Goal: Register for event/course

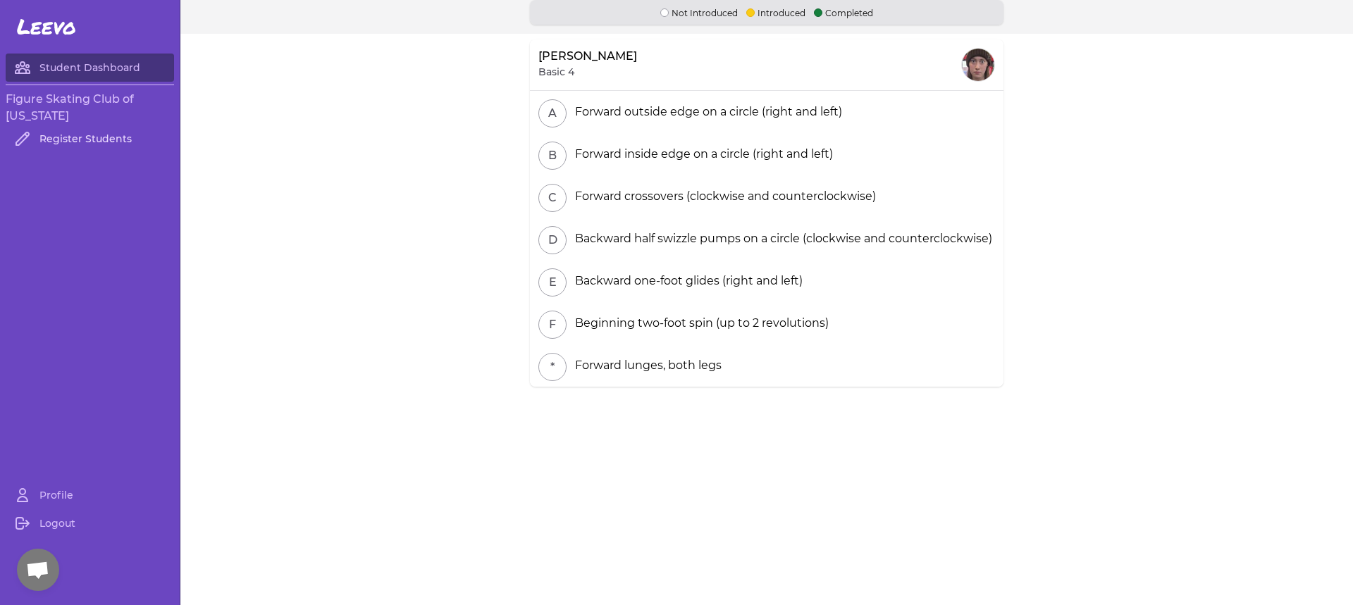
click at [48, 136] on link "Register Students" at bounding box center [90, 139] width 168 height 28
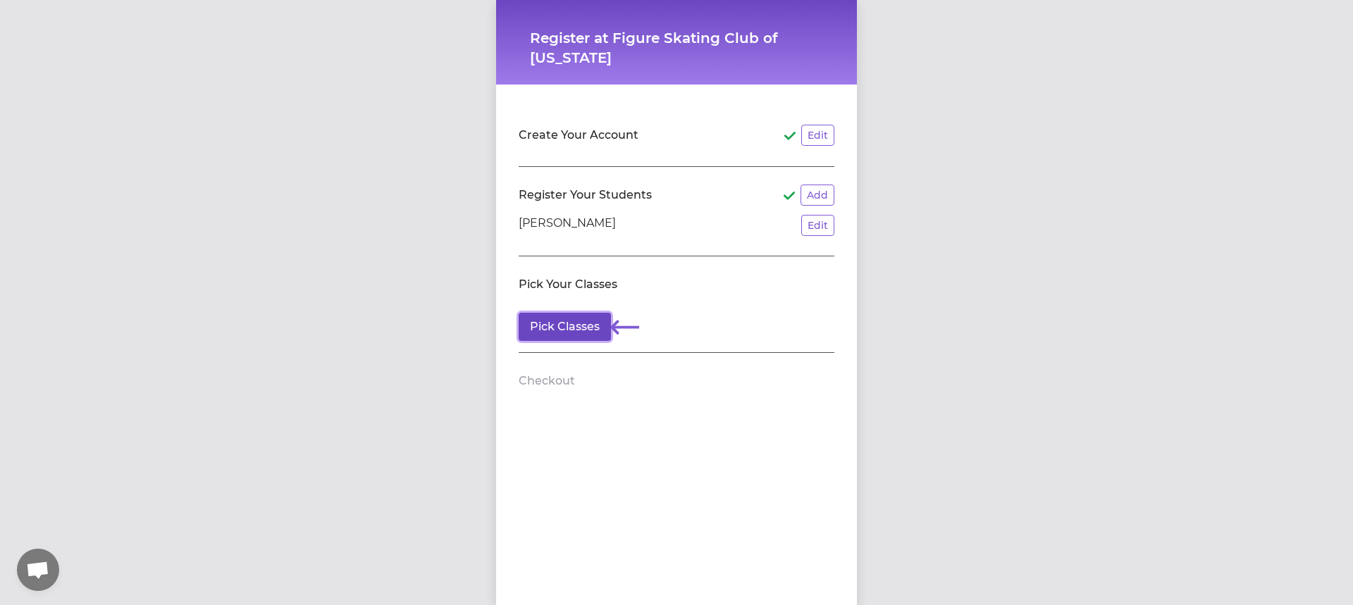
click at [581, 328] on button "Pick Classes" at bounding box center [565, 327] width 92 height 28
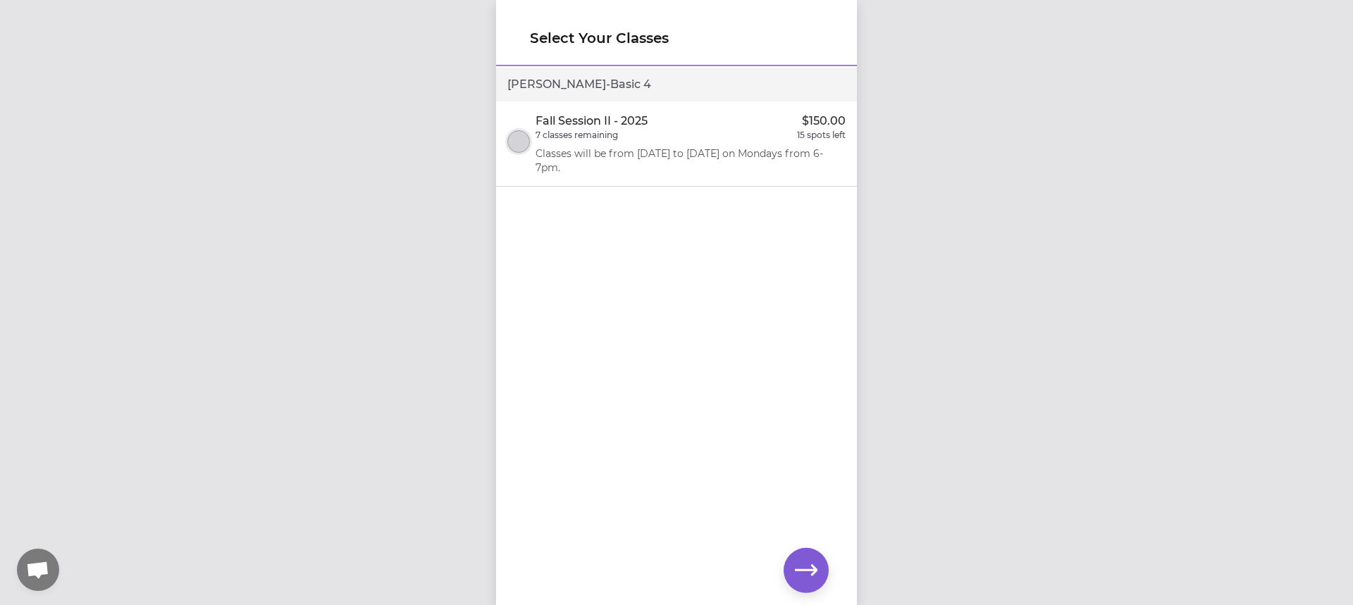
click at [522, 142] on button "select class" at bounding box center [518, 141] width 23 height 23
click at [799, 571] on icon "button" at bounding box center [806, 570] width 23 height 11
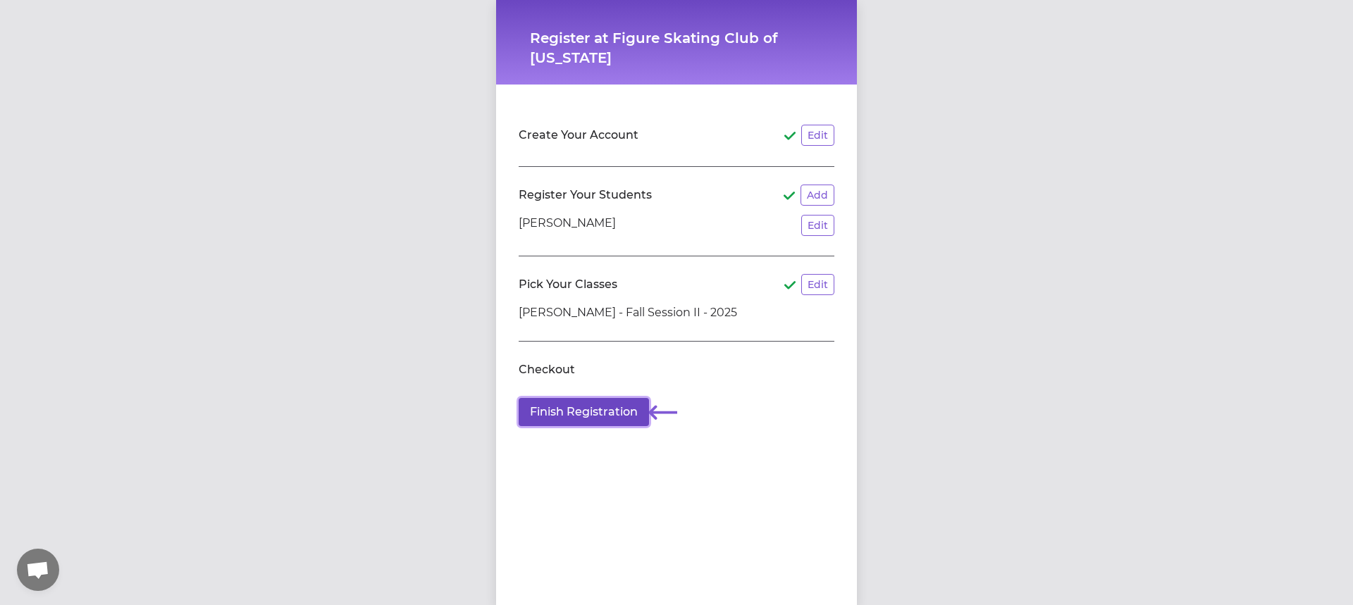
click at [569, 411] on button "Finish Registration" at bounding box center [584, 412] width 130 height 28
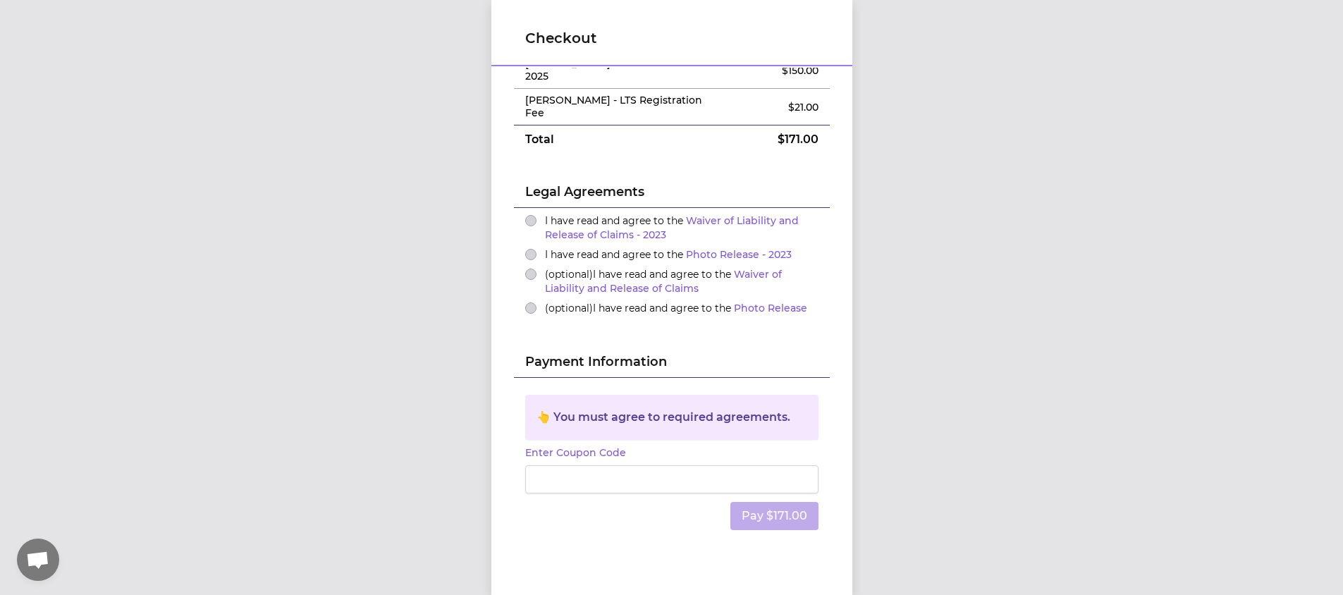
scroll to position [70, 0]
click at [525, 214] on button "I have read and agree to the Waiver of Liability and Release of Claims - 2023" at bounding box center [530, 219] width 11 height 11
click at [525, 248] on button "I have read and agree to the Photo Release - 2023" at bounding box center [530, 253] width 11 height 11
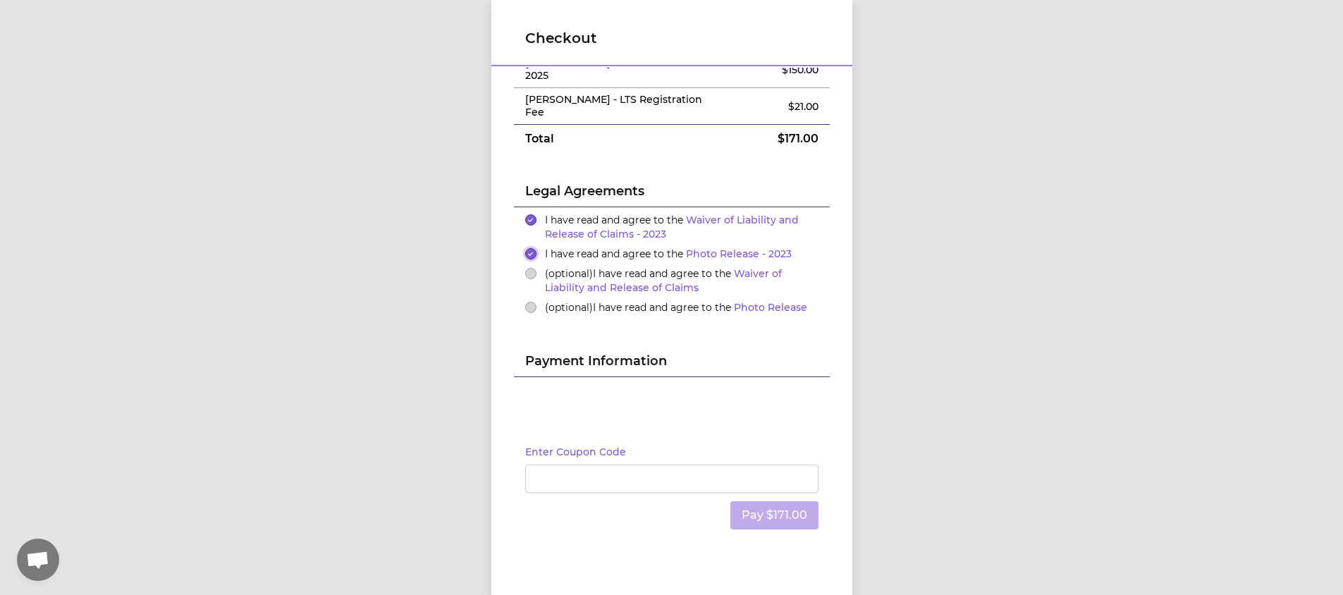
scroll to position [42, 0]
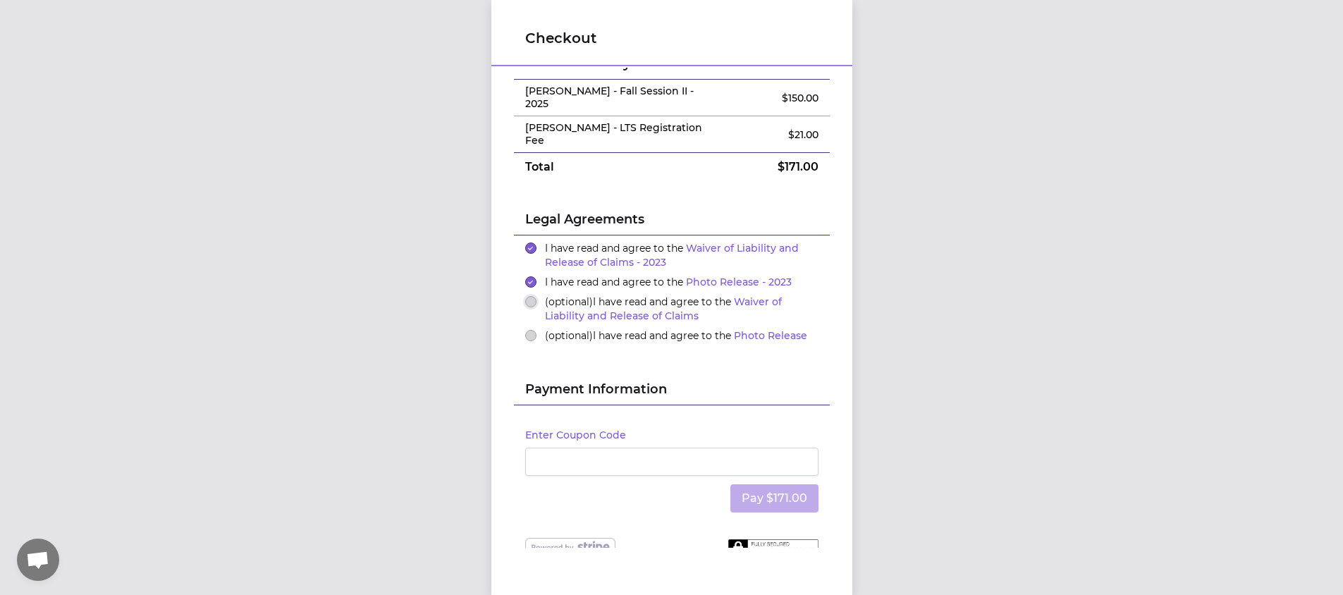
click at [525, 296] on button "(optional) I have read and agree to the Waiver of Liability and Release of Clai…" at bounding box center [530, 301] width 11 height 11
click at [525, 330] on button "(optional) I have read and agree to the Photo Release" at bounding box center [530, 335] width 11 height 11
click at [635, 181] on div "Legal Agreements" at bounding box center [672, 208] width 316 height 54
click at [672, 351] on div "Payment Information" at bounding box center [672, 378] width 316 height 54
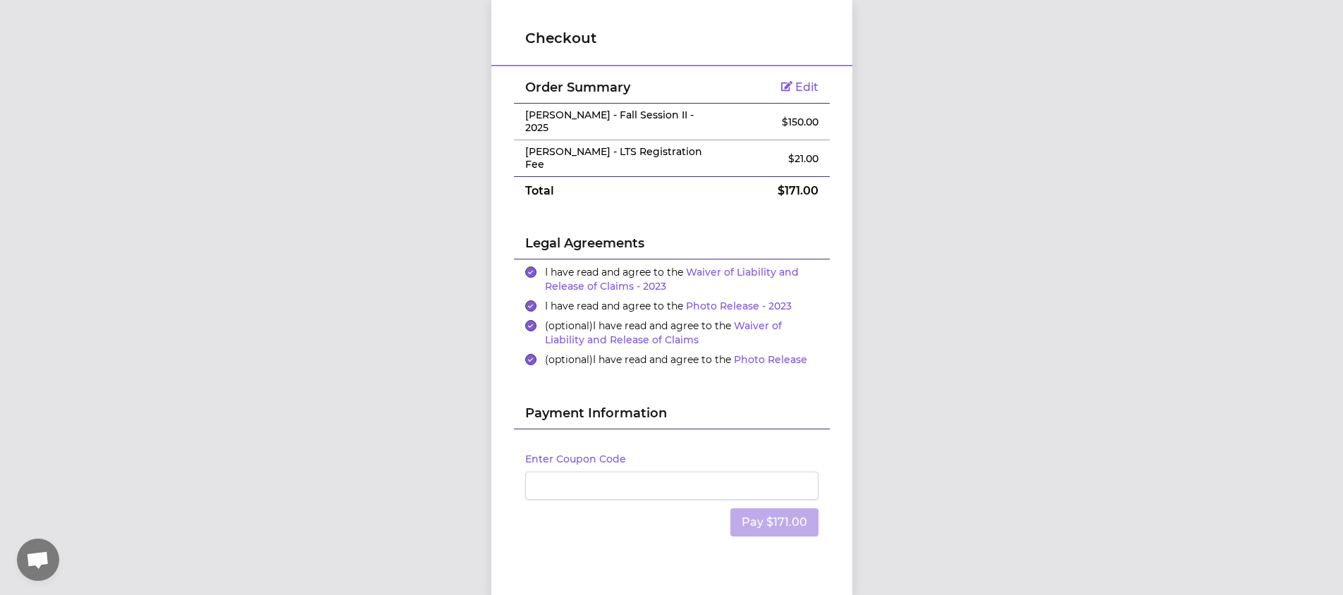
scroll to position [0, 0]
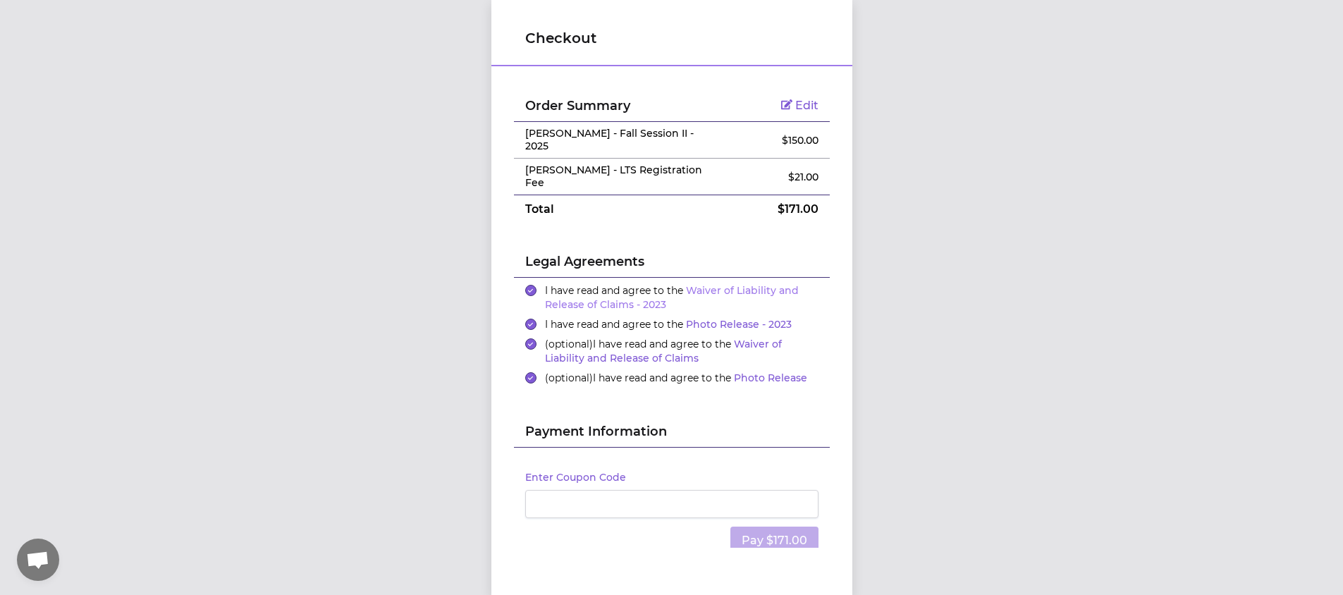
click at [703, 284] on link "Waiver of Liability and Release of Claims - 2023" at bounding box center [672, 297] width 254 height 27
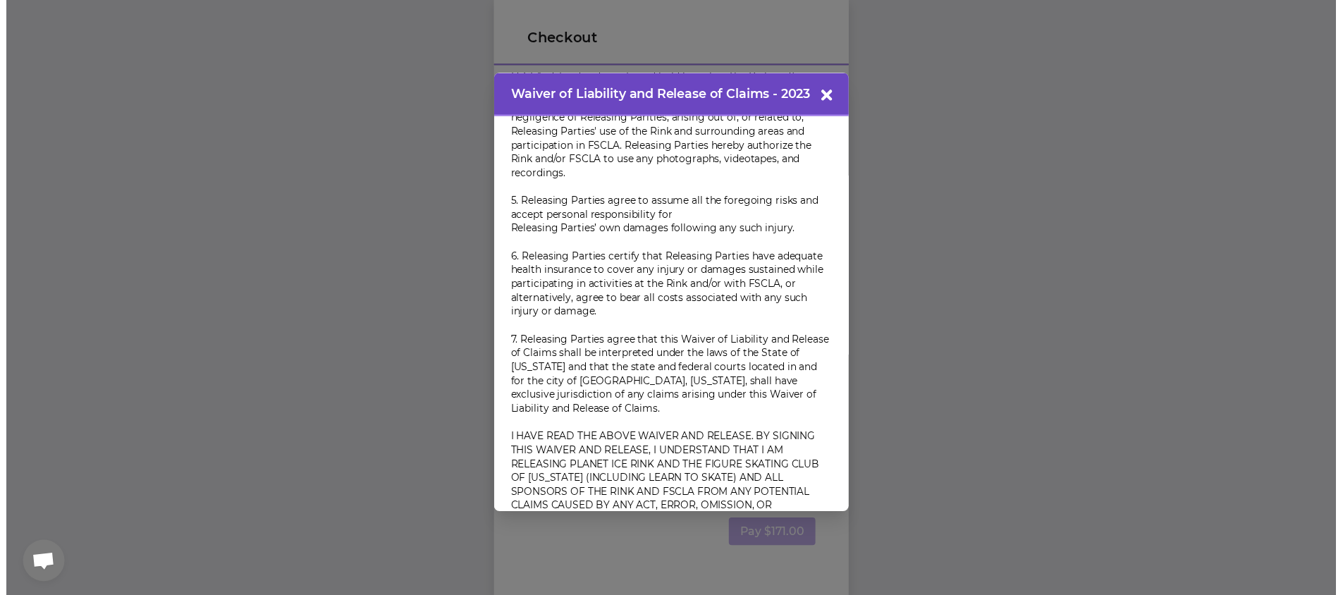
scroll to position [1002, 0]
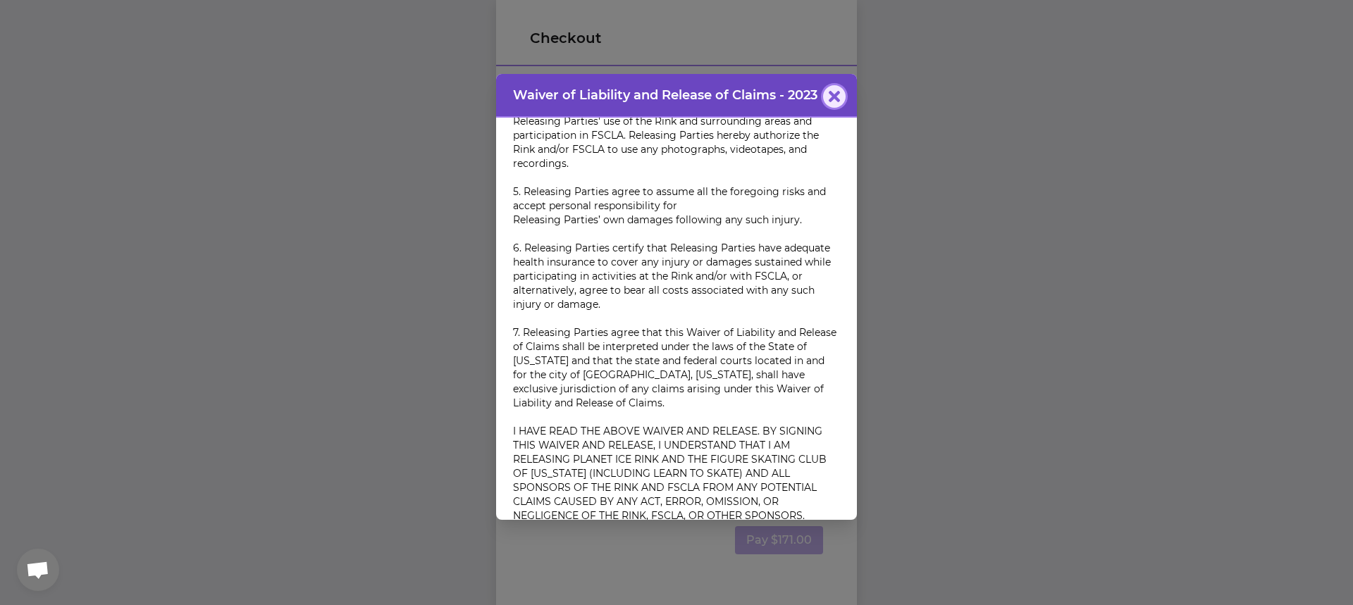
click at [829, 94] on icon "button" at bounding box center [834, 96] width 11 height 11
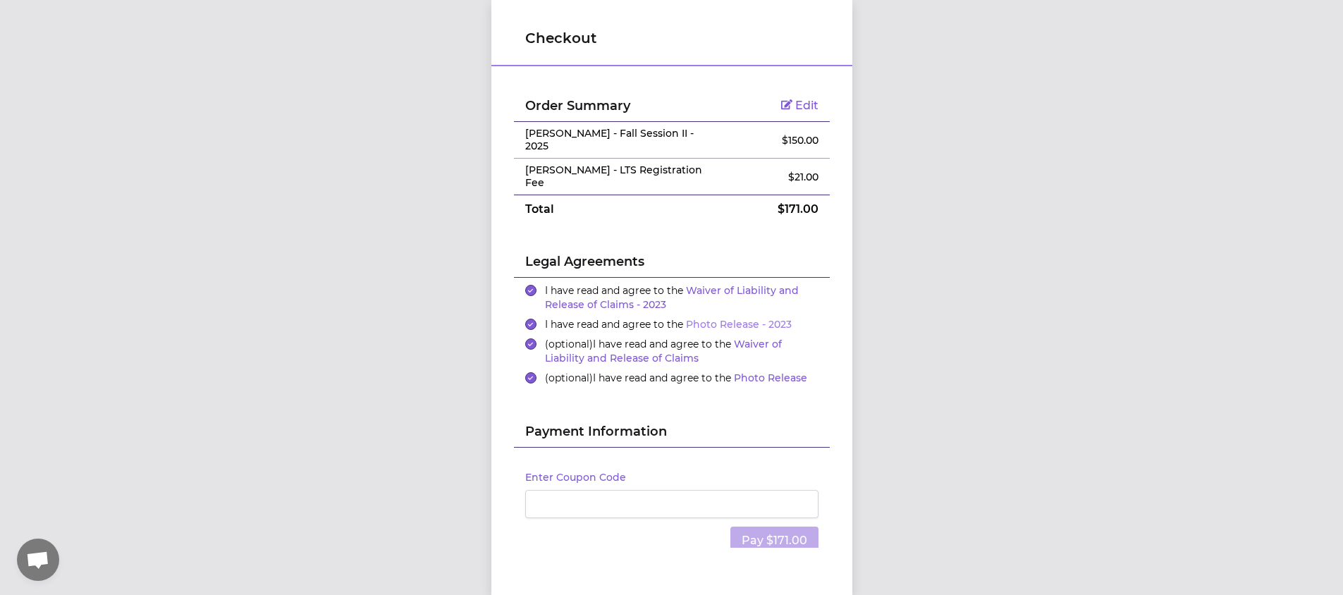
click at [720, 318] on link "Photo Release - 2023" at bounding box center [739, 324] width 106 height 13
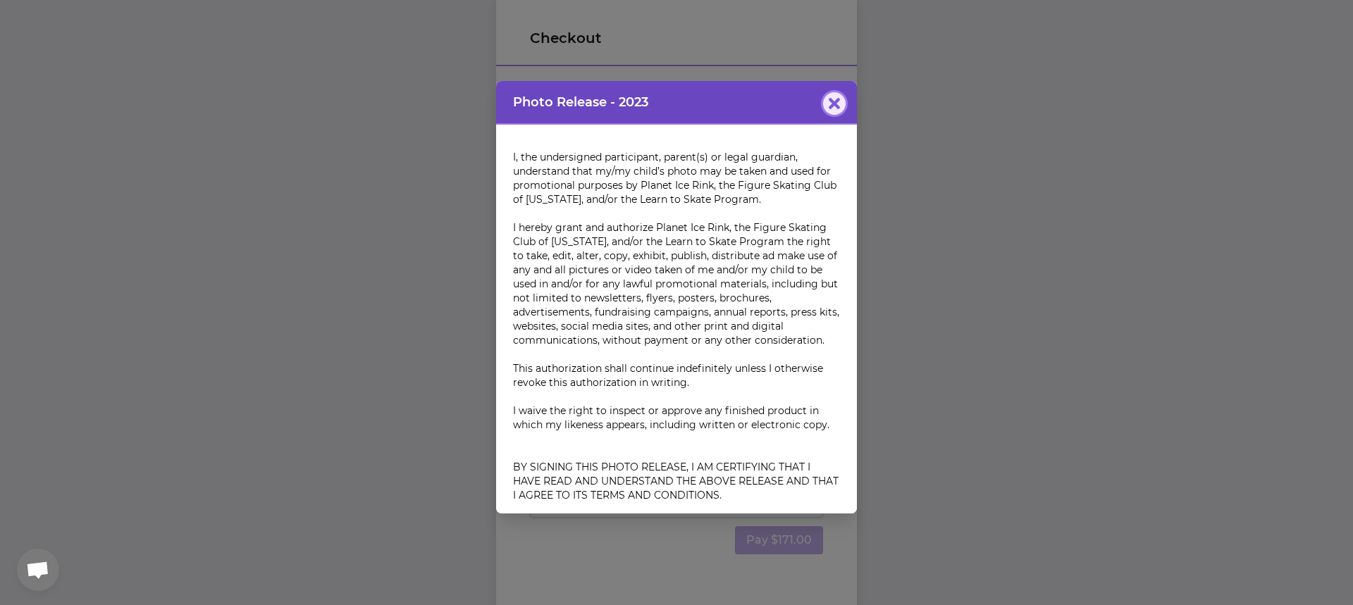
click at [839, 102] on icon "button" at bounding box center [834, 103] width 11 height 11
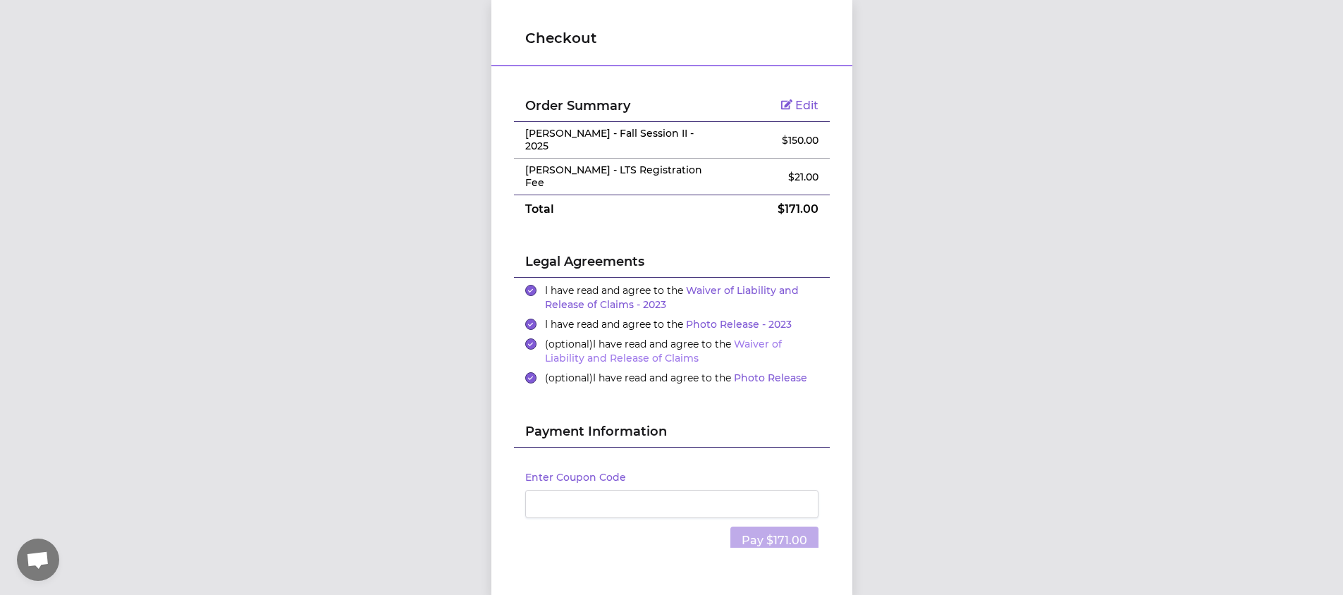
click at [748, 338] on link "Waiver of Liability and Release of Claims" at bounding box center [663, 351] width 237 height 27
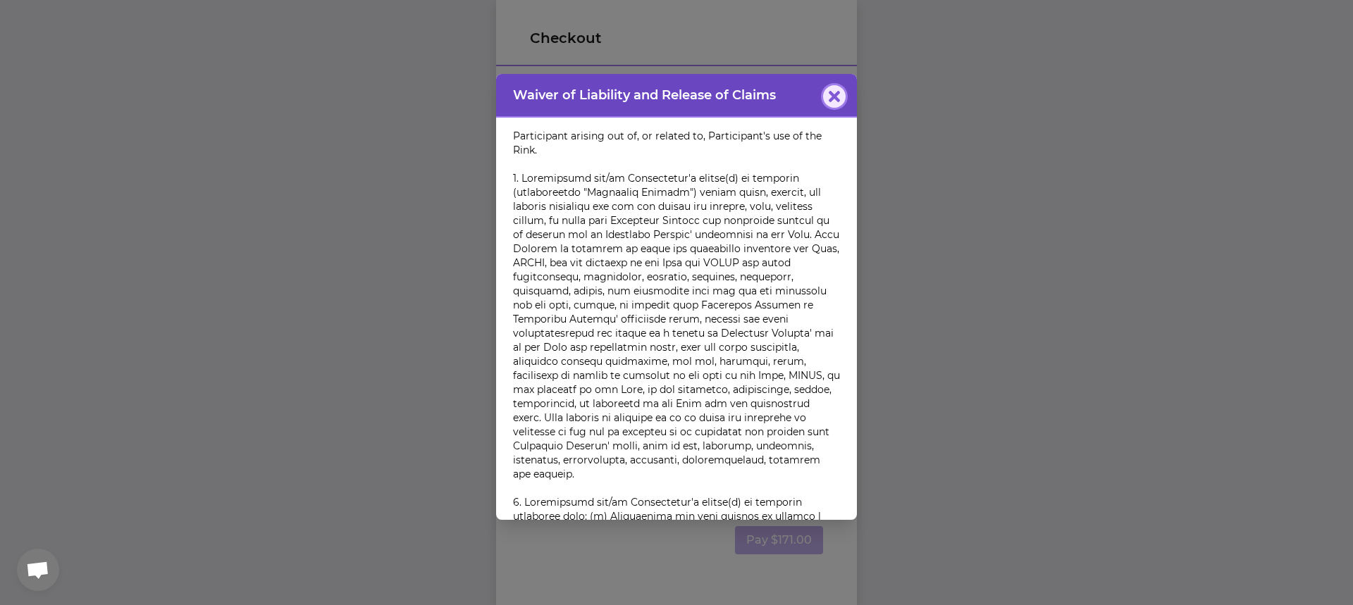
click at [829, 101] on icon "button" at bounding box center [834, 96] width 11 height 11
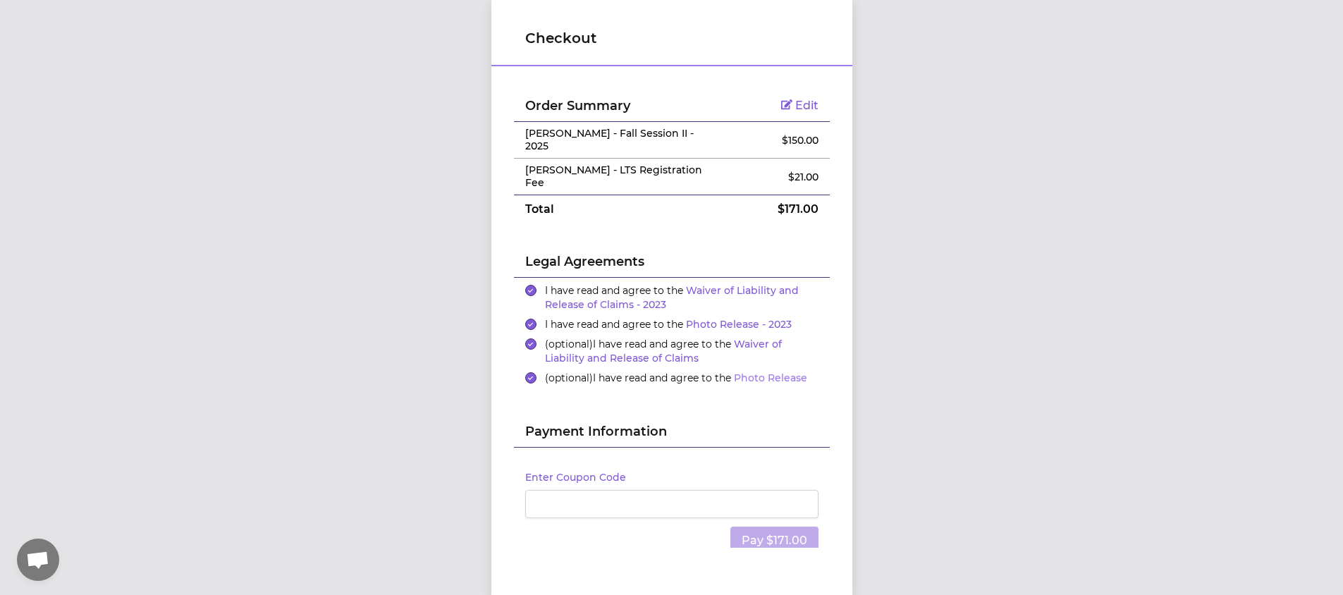
click at [755, 371] on link "Photo Release" at bounding box center [770, 377] width 73 height 13
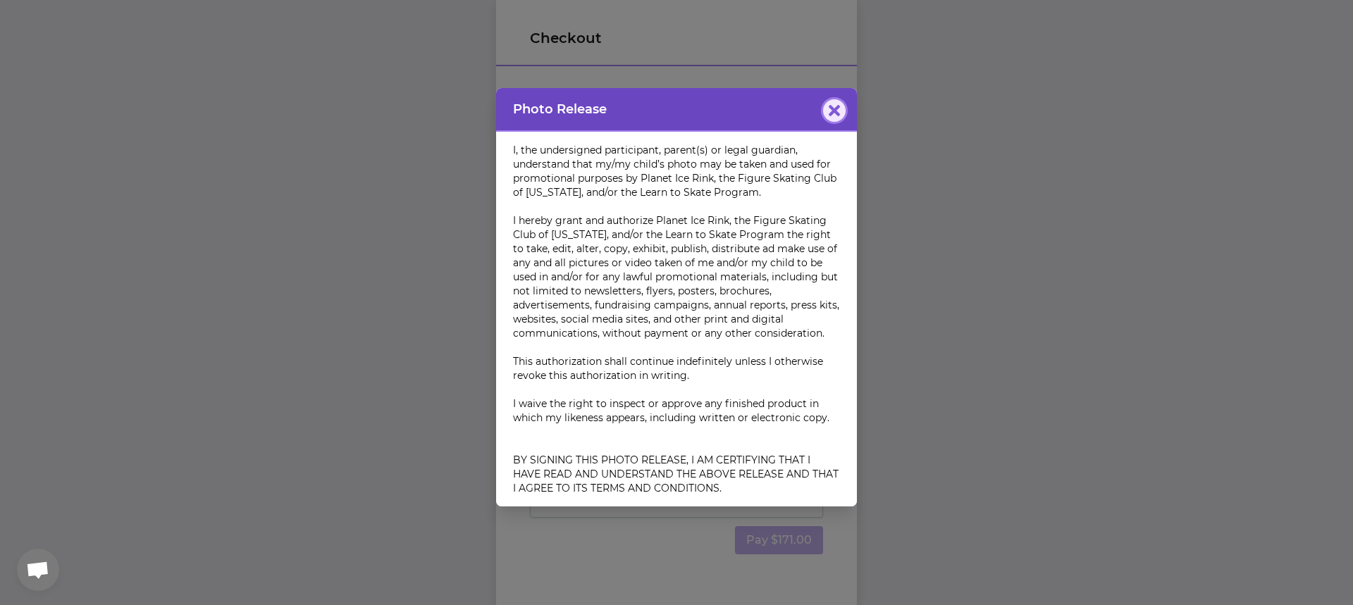
click at [833, 116] on icon "button" at bounding box center [834, 110] width 11 height 11
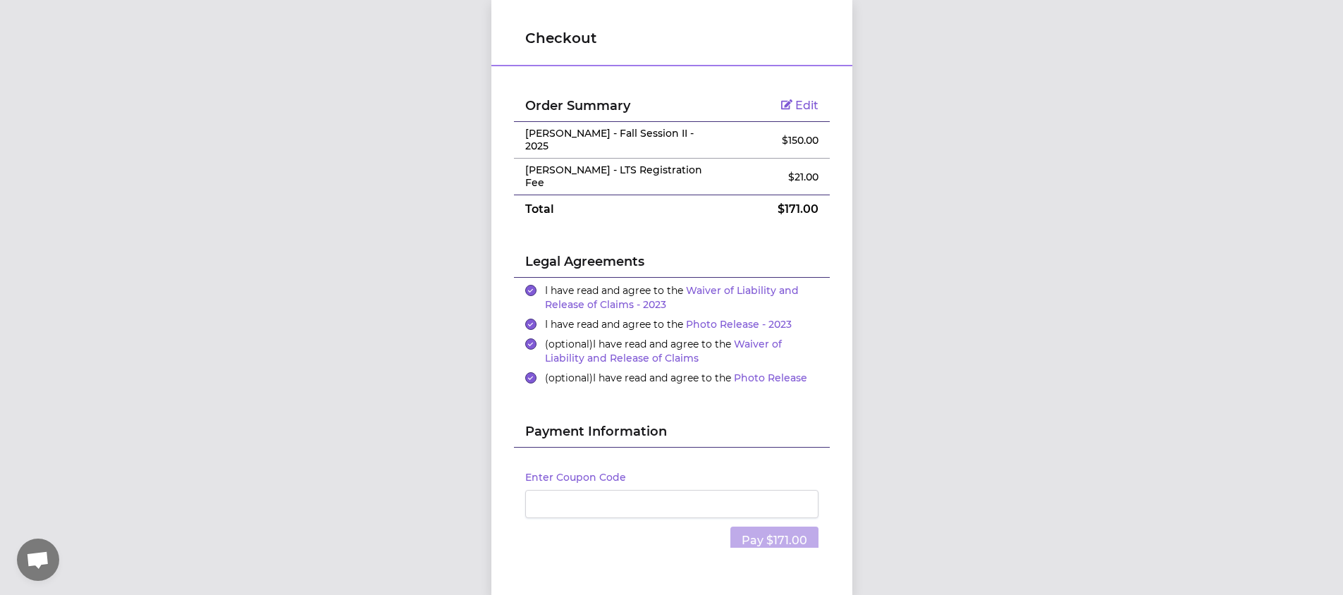
click at [701, 421] on h2 "Payment Information" at bounding box center [671, 433] width 293 height 25
click at [696, 201] on td "Total" at bounding box center [619, 209] width 211 height 29
click at [582, 42] on h1 "Checkout" at bounding box center [671, 38] width 293 height 20
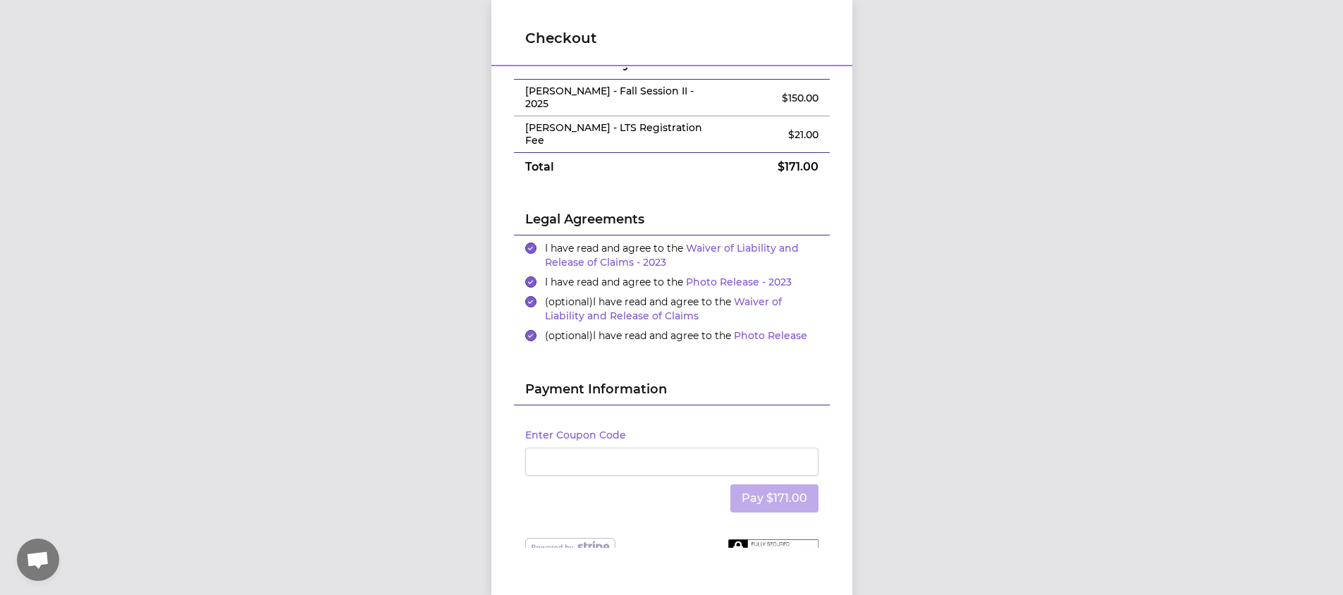
scroll to position [0, 0]
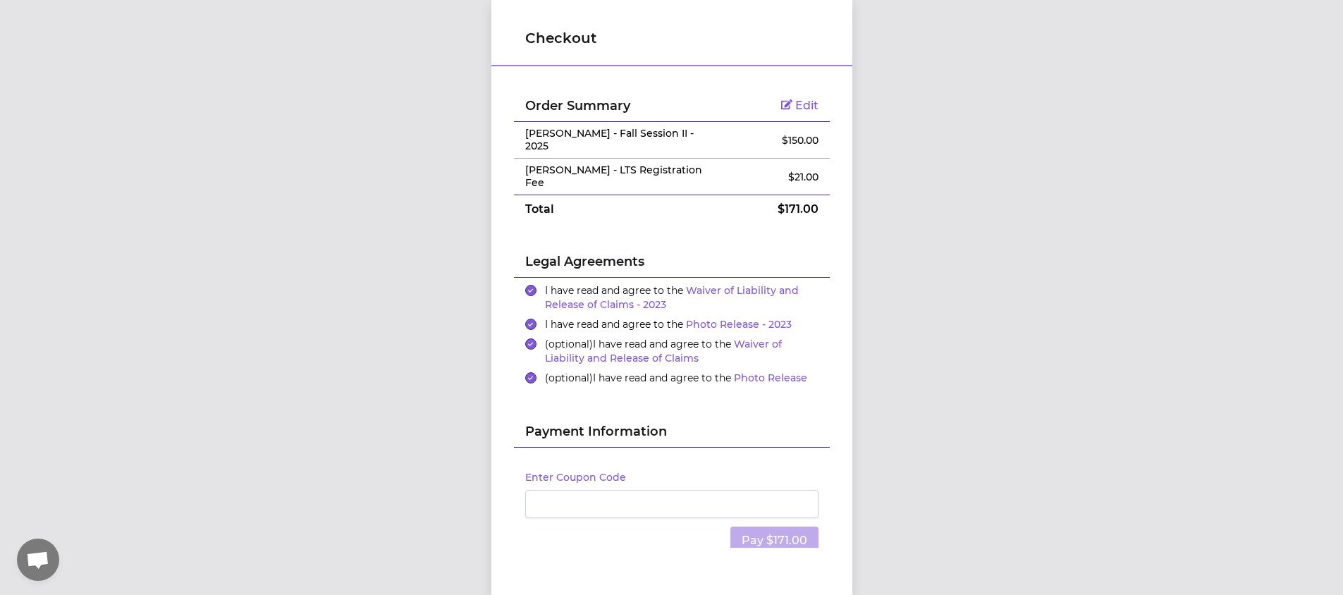
click at [796, 105] on span "Edit" at bounding box center [806, 105] width 23 height 13
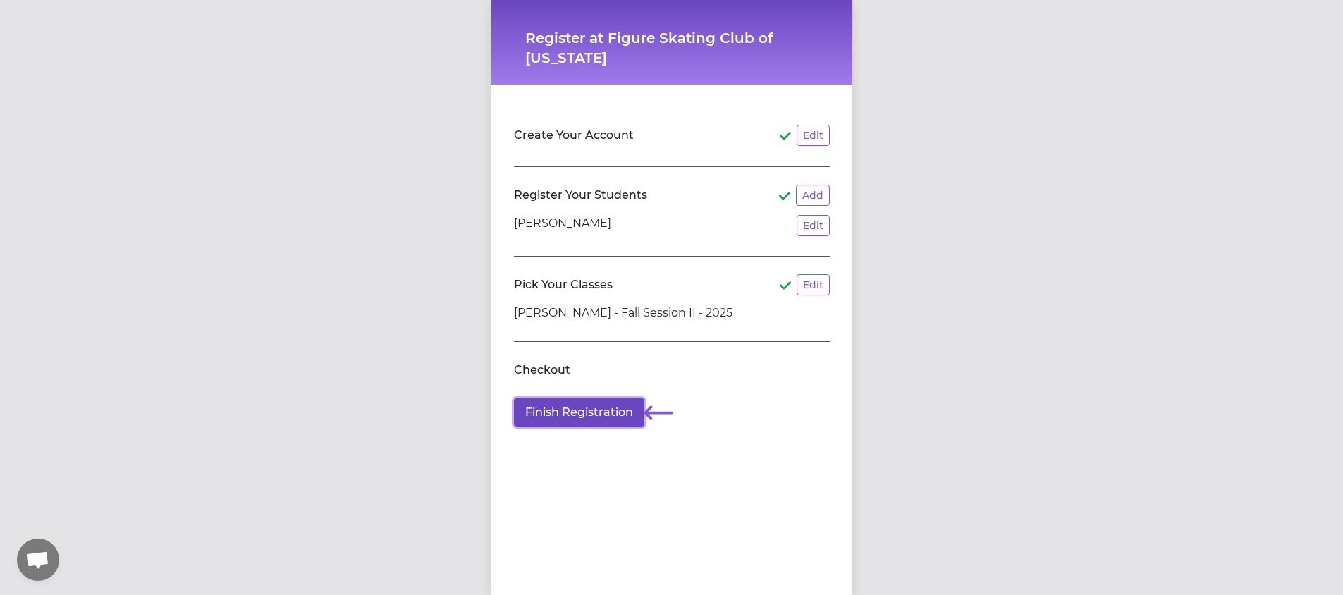
click at [549, 410] on button "Finish Registration" at bounding box center [579, 412] width 130 height 28
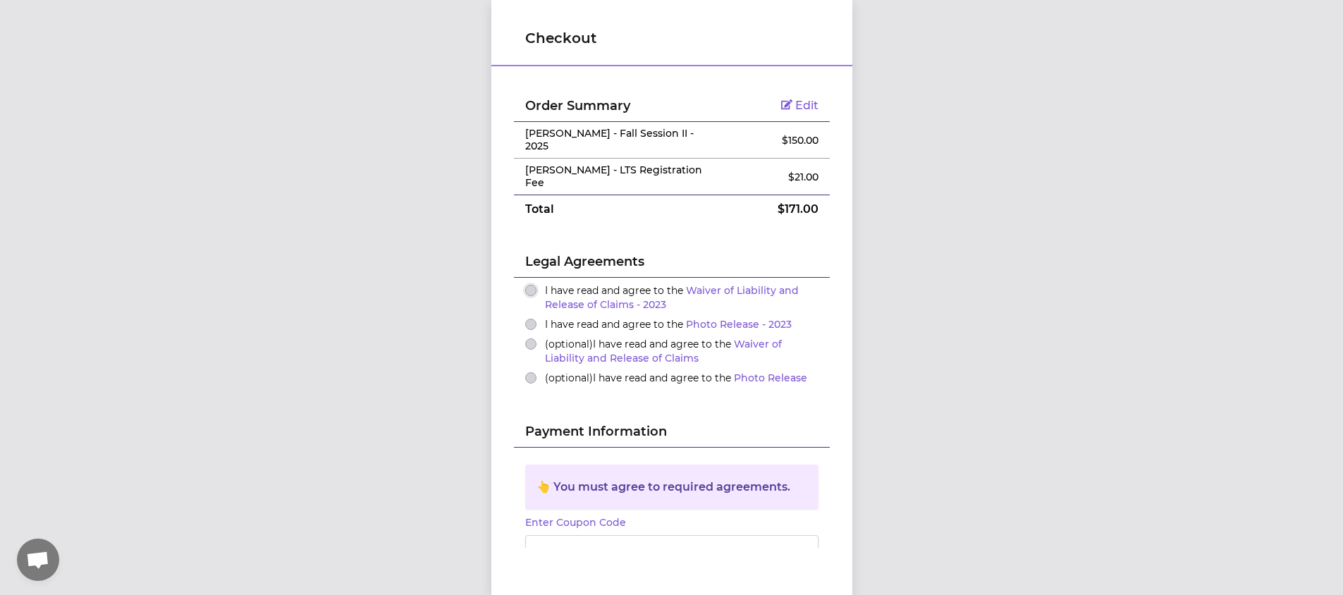
click at [526, 285] on button "I have read and agree to the Waiver of Liability and Release of Claims - 2023" at bounding box center [530, 290] width 11 height 11
click at [525, 319] on button "I have read and agree to the Photo Release - 2023" at bounding box center [530, 324] width 11 height 11
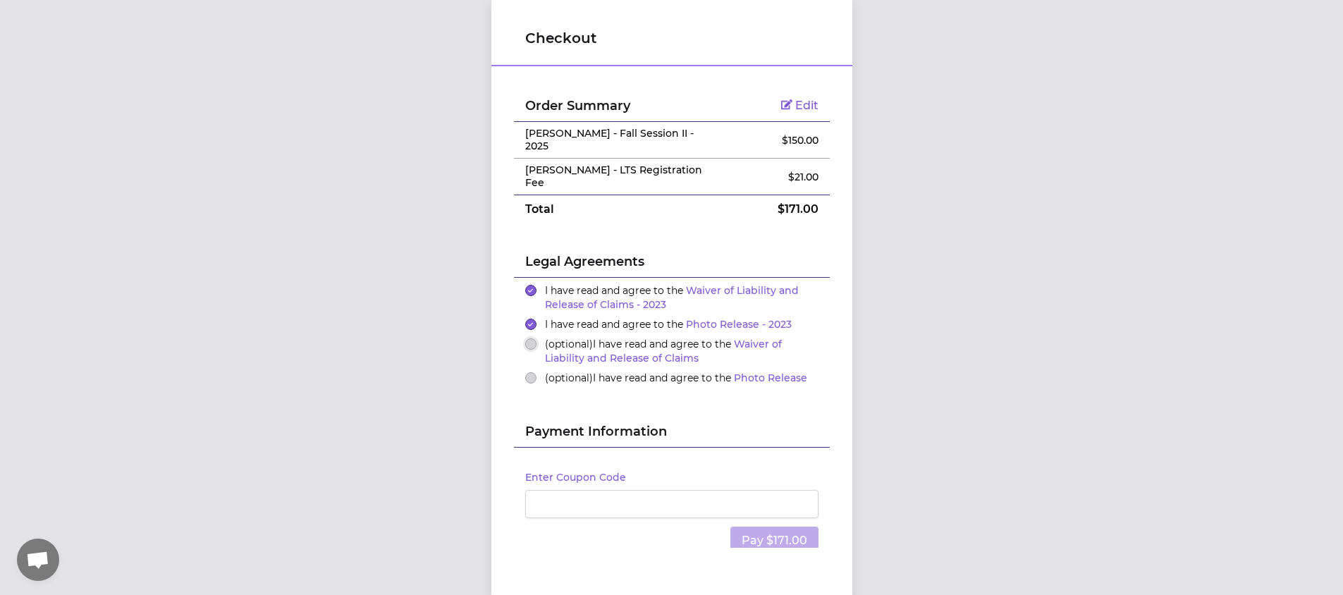
click at [525, 338] on button "(optional) I have read and agree to the Waiver of Liability and Release of Clai…" at bounding box center [530, 343] width 11 height 11
click at [525, 372] on button "(optional) I have read and agree to the Photo Release" at bounding box center [530, 377] width 11 height 11
click at [515, 393] on div "Payment Information" at bounding box center [672, 420] width 316 height 54
click at [574, 421] on h2 "Payment Information" at bounding box center [671, 433] width 293 height 25
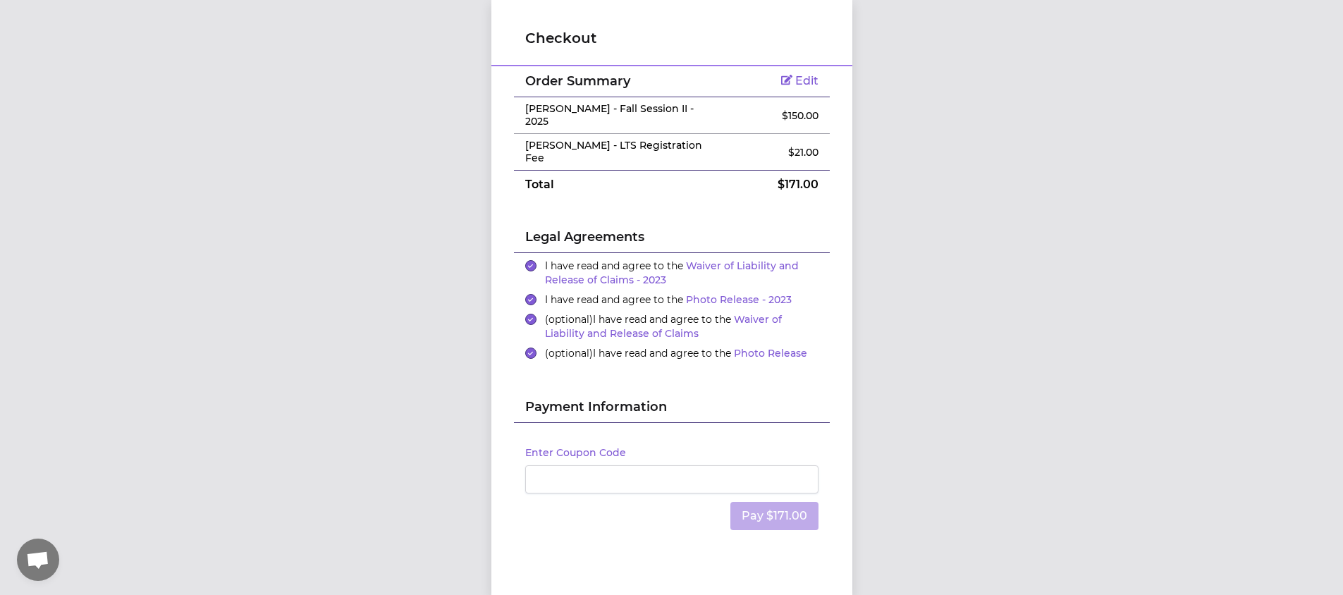
scroll to position [42, 0]
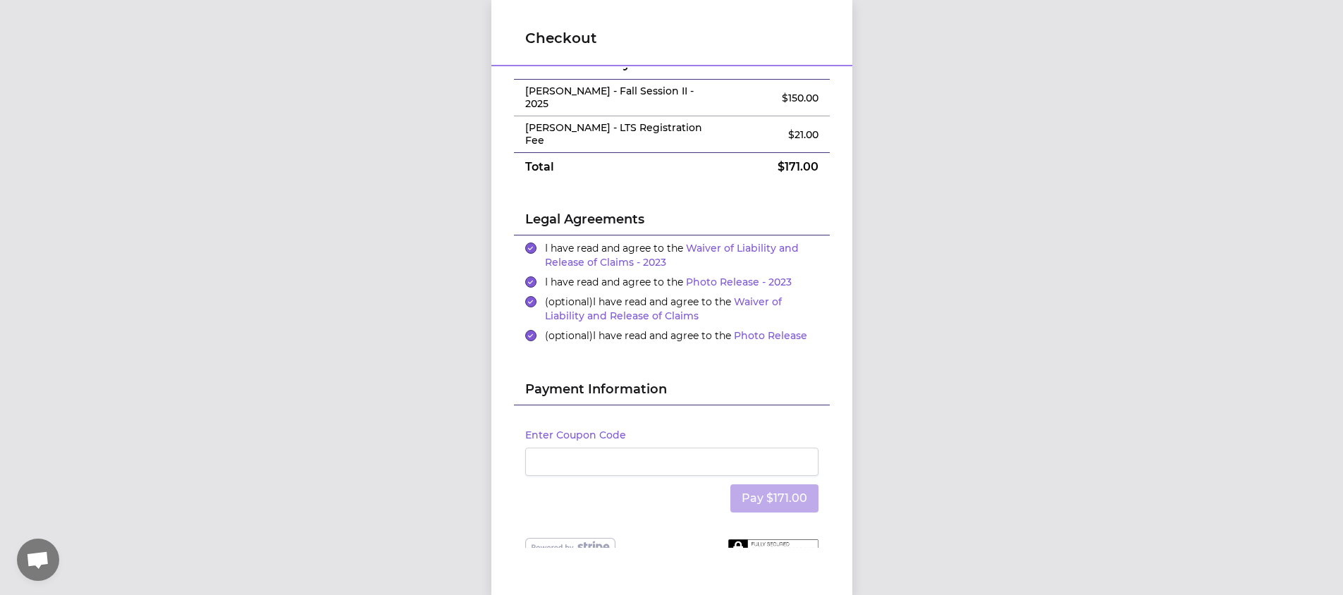
click at [735, 351] on div "Payment Information" at bounding box center [672, 378] width 316 height 54
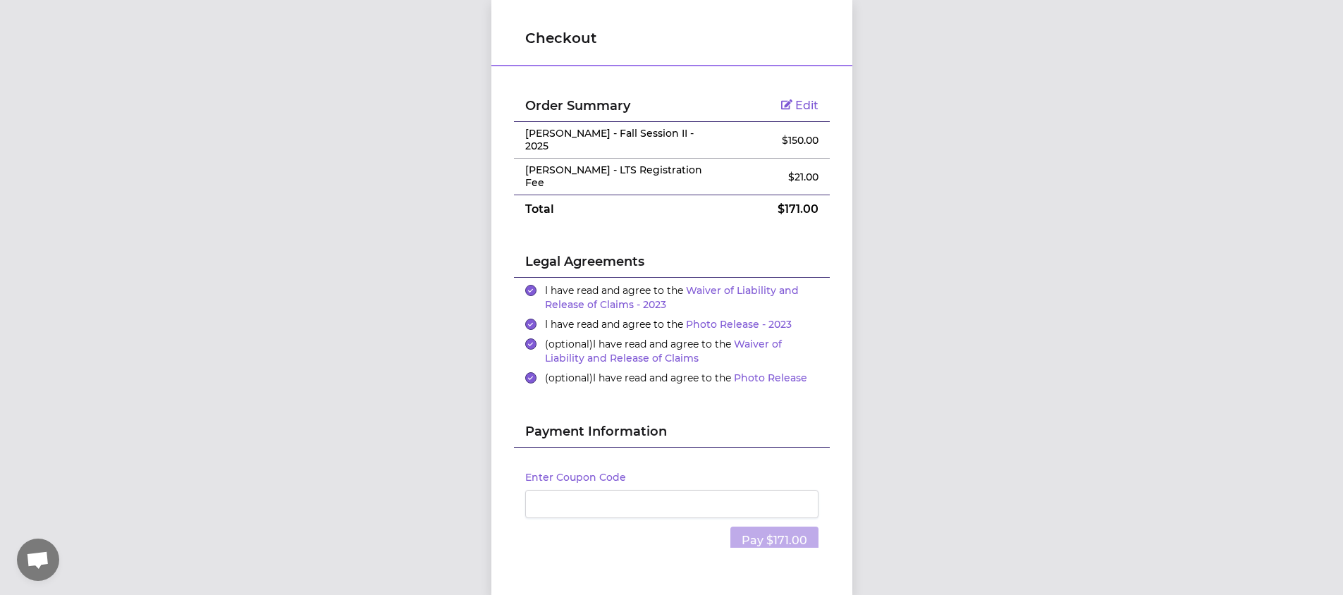
click at [716, 223] on div "Legal Agreements" at bounding box center [672, 250] width 316 height 54
click at [712, 283] on label "I have read and agree to the Waiver of Liability and Release of Claims - 2023" at bounding box center [681, 297] width 273 height 28
click at [536, 285] on button "I have read and agree to the Waiver of Liability and Release of Claims - 2023" at bounding box center [530, 290] width 11 height 11
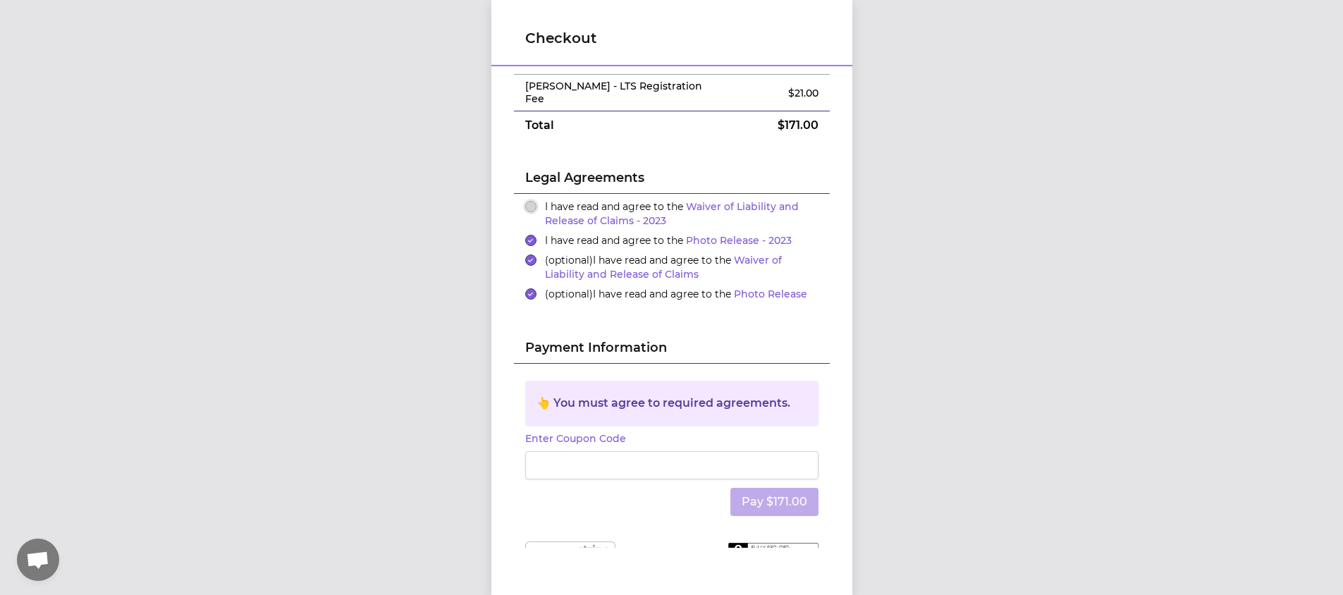
scroll to position [87, 0]
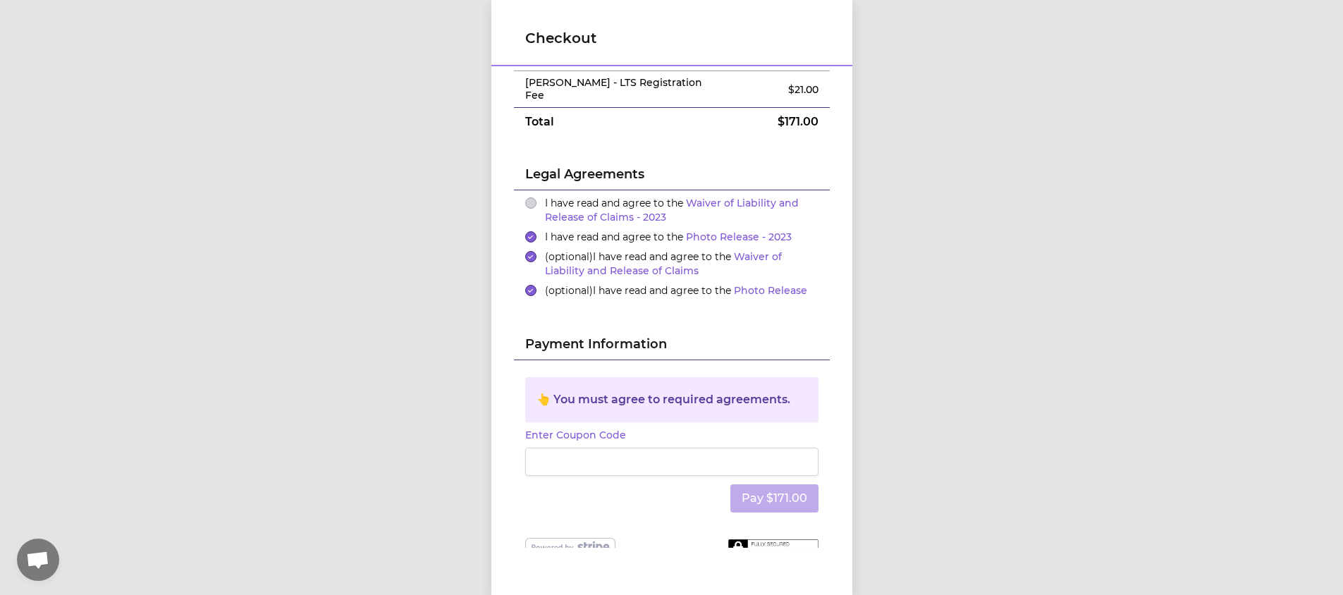
click at [631, 391] on div "👆 You must agree to required agreements." at bounding box center [671, 399] width 271 height 17
click at [526, 196] on div "I have read and agree to the Waiver of Liability and Release of Claims - 2023" at bounding box center [671, 210] width 293 height 28
click at [526, 197] on button "I have read and agree to the Waiver of Liability and Release of Claims - 2023" at bounding box center [530, 202] width 11 height 11
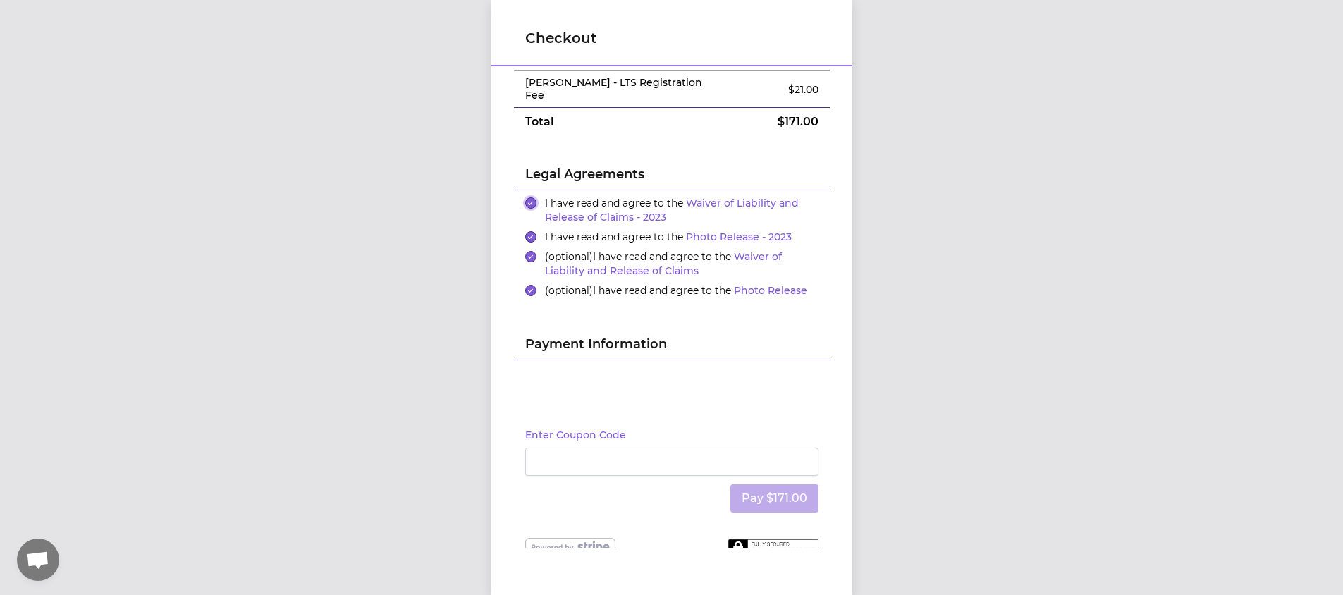
scroll to position [42, 0]
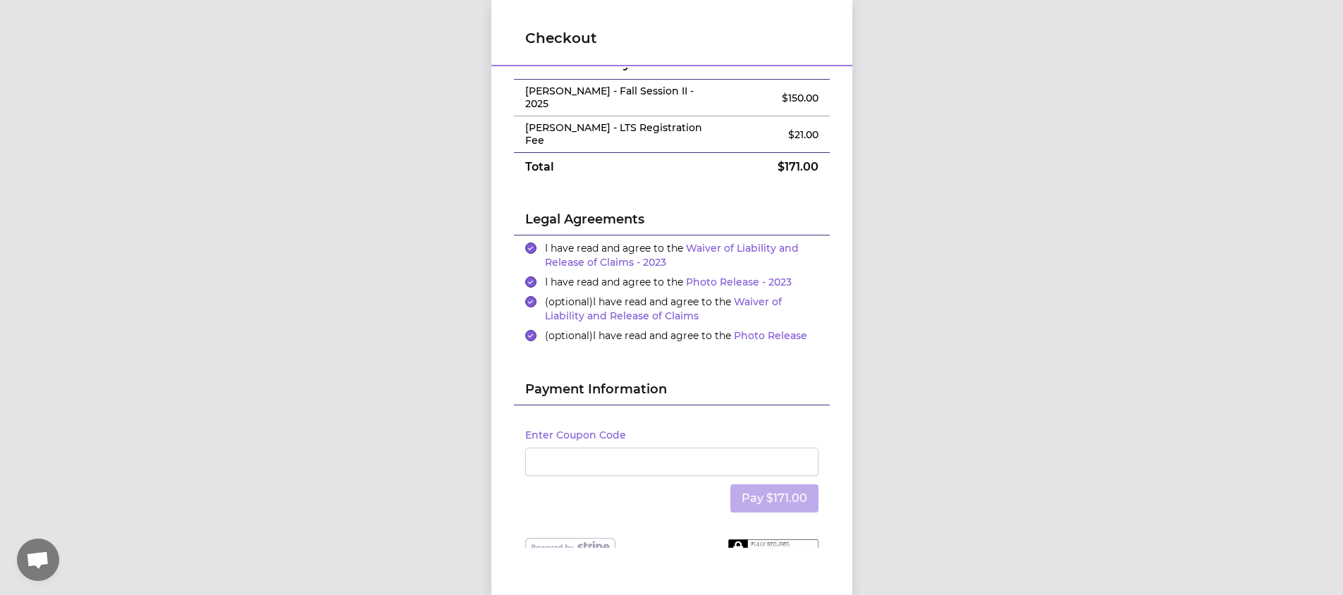
click at [714, 351] on div "Payment Information" at bounding box center [672, 378] width 316 height 54
click at [768, 484] on button "Pay $171.00" at bounding box center [774, 498] width 88 height 28
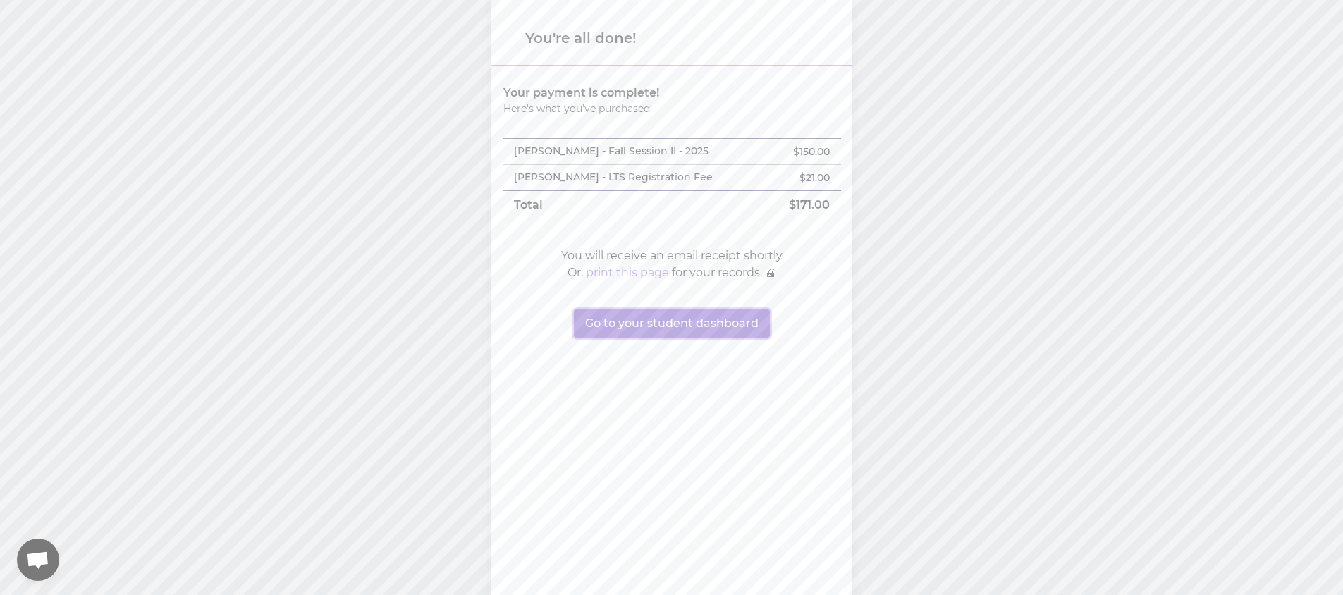
click at [663, 323] on button "Go to your student dashboard" at bounding box center [672, 323] width 196 height 28
